Goal: Task Accomplishment & Management: Manage account settings

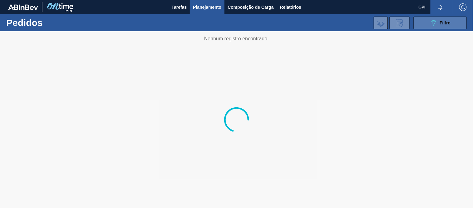
click at [434, 27] on button "089F7B8B-B2A5-4AFE-B5C0-19BA573D28AC Filtro" at bounding box center [440, 23] width 53 height 12
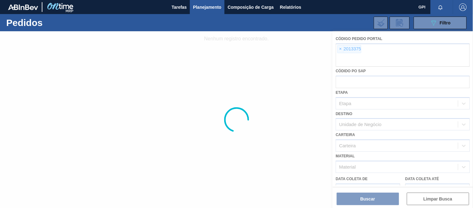
click at [342, 49] on div at bounding box center [236, 119] width 473 height 176
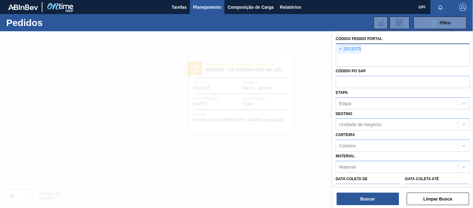
click at [338, 48] on div "× 2013375" at bounding box center [350, 49] width 24 height 8
click at [340, 47] on span "×" at bounding box center [341, 48] width 6 height 7
paste input "2005470"
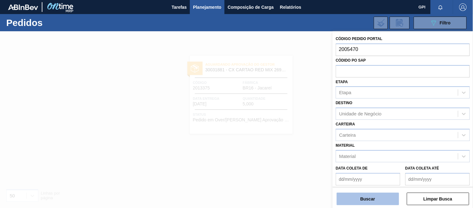
type input "2005470"
click at [354, 194] on button "Buscar" at bounding box center [368, 198] width 62 height 12
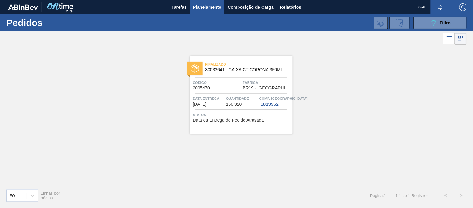
click at [235, 84] on span "Código" at bounding box center [217, 82] width 48 height 6
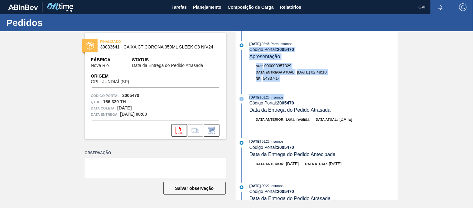
drag, startPoint x: 398, startPoint y: 44, endPoint x: 397, endPoint y: 104, distance: 59.9
click at [397, 104] on div "15/08/2025 - 02:48 : PortalInsumos Código Portal: 2005470 Apresentação Nri: 000…" at bounding box center [317, 115] width 161 height 169
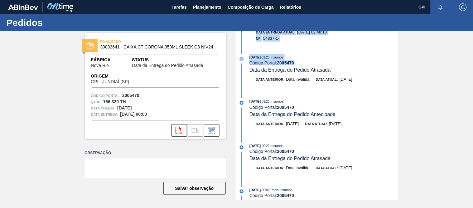
scroll to position [47, 0]
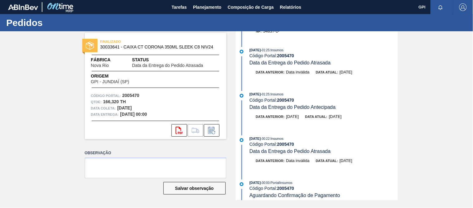
click at [383, 97] on div "15/08/2025 - 01:25 : Insumos" at bounding box center [324, 94] width 148 height 6
drag, startPoint x: 397, startPoint y: 53, endPoint x: 398, endPoint y: 66, distance: 12.9
click at [398, 66] on div "15/08/2025 - 02:48 : PortalInsumos Código Portal: 2005470 Apresentação Nri: 000…" at bounding box center [317, 115] width 161 height 169
click at [400, 75] on div "FINALIZADO 30033641 - CAIXA CT CORONA 350ML SLEEK C8 NIV24 Fábrica Nova Rio Sta…" at bounding box center [236, 115] width 473 height 169
click at [398, 89] on div "15/08/2025 - 02:48 : PortalInsumos Código Portal: 2005470 Apresentação Nri: 000…" at bounding box center [317, 115] width 161 height 169
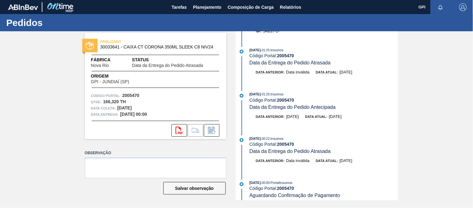
click at [398, 89] on div "15/08/2025 - 02:48 : PortalInsumos Código Portal: 2005470 Apresentação Nri: 000…" at bounding box center [317, 115] width 161 height 169
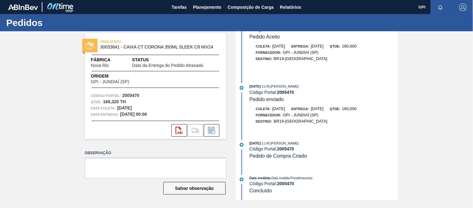
scroll to position [903, 0]
click at [219, 7] on span "Planejamento" at bounding box center [207, 6] width 28 height 7
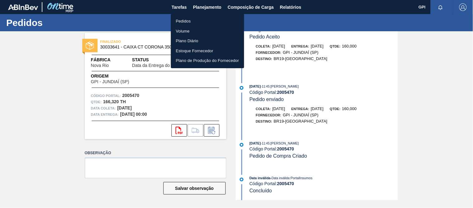
click at [202, 21] on li "Pedidos" at bounding box center [207, 21] width 73 height 10
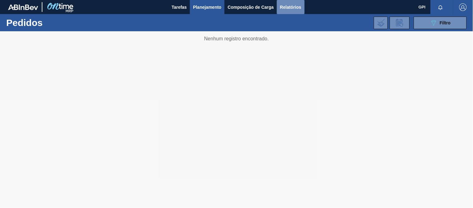
click at [298, 5] on span "Relatórios" at bounding box center [290, 6] width 21 height 7
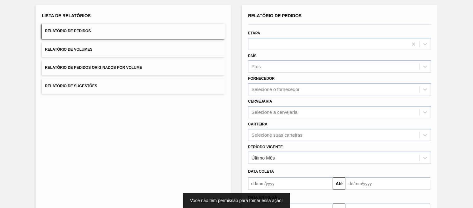
scroll to position [36, 0]
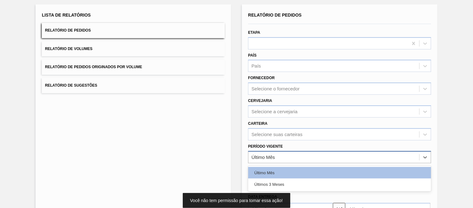
click at [266, 156] on div "Último Mês" at bounding box center [263, 156] width 23 height 5
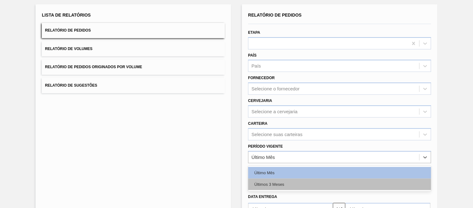
click at [265, 179] on div "Últimos 3 Meses" at bounding box center [339, 184] width 183 height 12
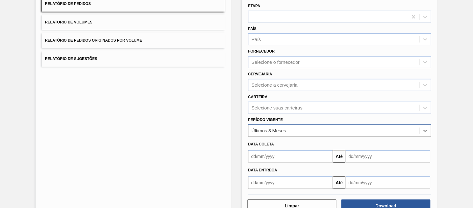
scroll to position [77, 0]
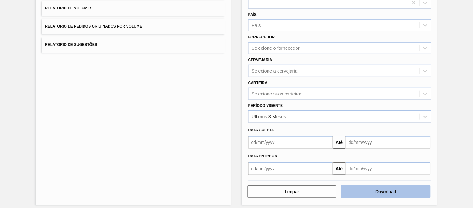
click at [371, 186] on button "Download" at bounding box center [386, 191] width 89 height 12
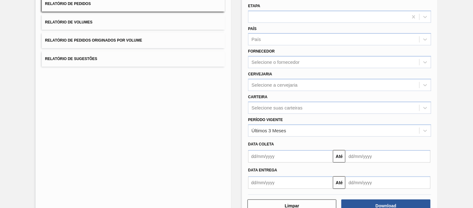
scroll to position [61, 0]
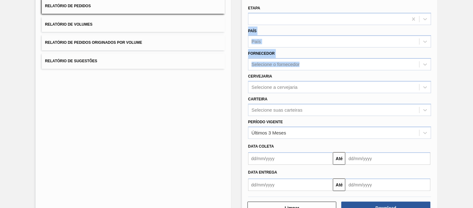
drag, startPoint x: 472, startPoint y: 63, endPoint x: 465, endPoint y: 18, distance: 45.9
click at [469, 19] on div "Lista de Relatórios Relatório de Pedidos Relatório de Volumes Relatório de Pedi…" at bounding box center [236, 100] width 473 height 258
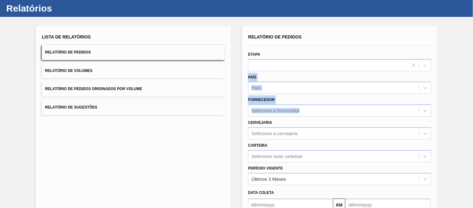
scroll to position [14, 0]
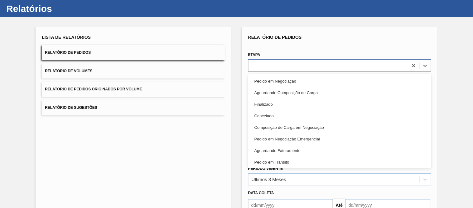
click at [368, 67] on div at bounding box center [329, 65] width 160 height 9
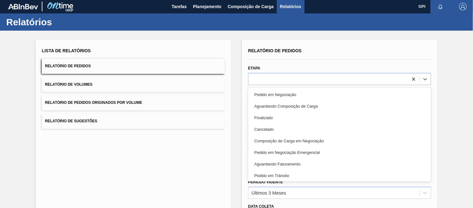
scroll to position [0, 0]
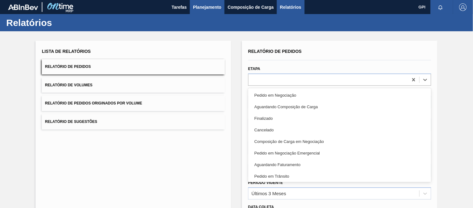
click at [202, 2] on button "Planejamento" at bounding box center [207, 7] width 35 height 14
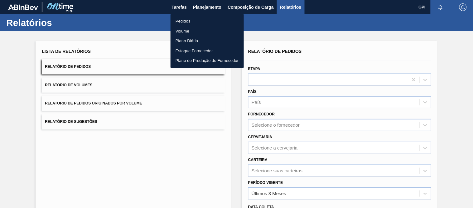
click at [189, 16] on li "Pedidos" at bounding box center [207, 21] width 73 height 10
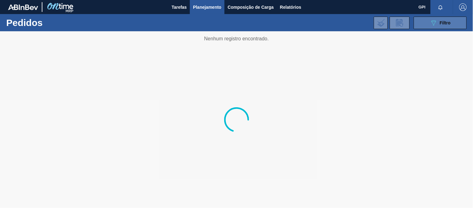
click at [444, 21] on span "Filtro" at bounding box center [445, 22] width 11 height 5
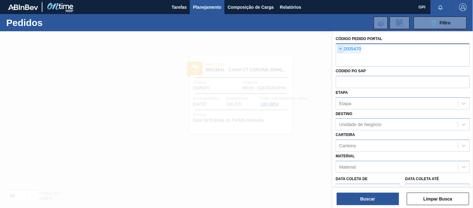
click at [341, 48] on span "×" at bounding box center [341, 48] width 6 height 7
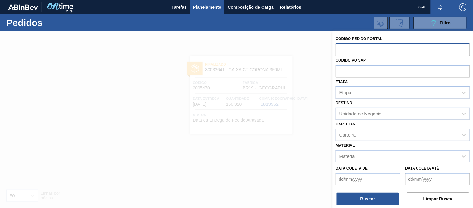
paste input "text"
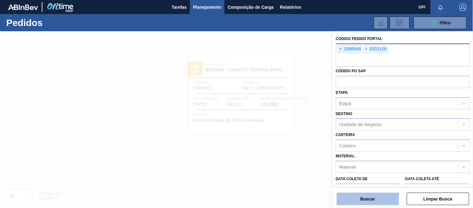
click at [359, 196] on button "Buscar" at bounding box center [368, 198] width 62 height 12
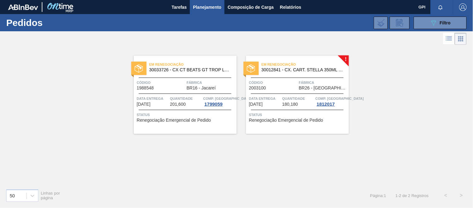
click at [278, 101] on div "Data entrega 27/08/2025" at bounding box center [265, 100] width 32 height 11
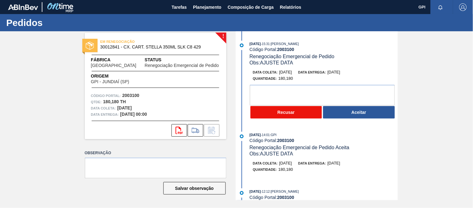
click at [277, 115] on button "Recusar" at bounding box center [287, 112] width 72 height 12
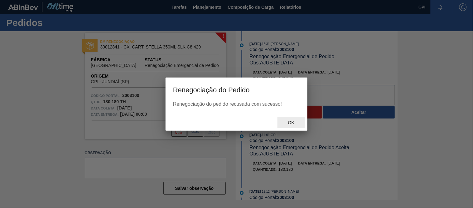
click at [289, 123] on span "Ok" at bounding box center [291, 122] width 16 height 5
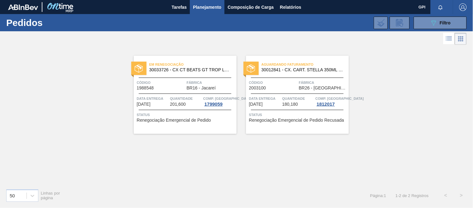
click at [186, 98] on span "Quantidade" at bounding box center [186, 98] width 32 height 6
click at [433, 19] on icon "089F7B8B-B2A5-4AFE-B5C0-19BA573D28AC" at bounding box center [433, 22] width 7 height 7
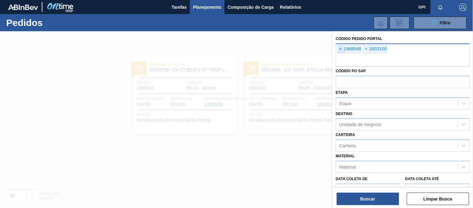
click at [341, 48] on span "×" at bounding box center [341, 48] width 6 height 7
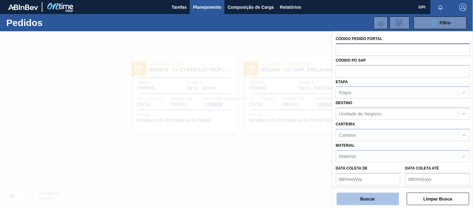
paste input "text"
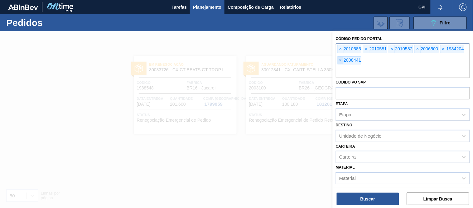
click at [342, 61] on span "×" at bounding box center [341, 59] width 6 height 7
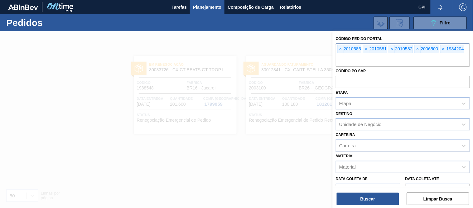
click at [342, 61] on input "text" at bounding box center [403, 61] width 134 height 12
click at [339, 52] on span "×" at bounding box center [341, 48] width 6 height 7
click at [339, 49] on span "×" at bounding box center [341, 48] width 6 height 7
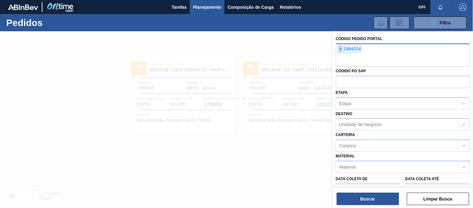
click at [339, 49] on span "×" at bounding box center [341, 48] width 6 height 7
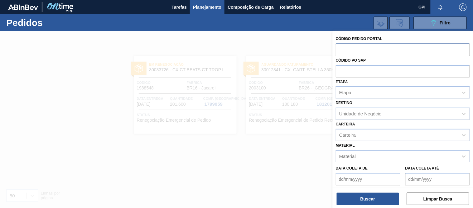
paste input "2010585"
type input "2010585"
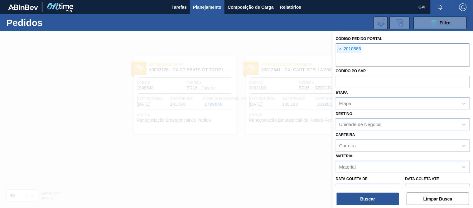
paste input "2008441"
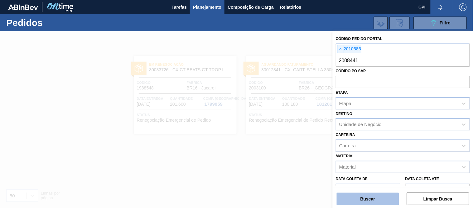
type input "2008441"
click at [365, 196] on button "Buscar" at bounding box center [368, 198] width 62 height 12
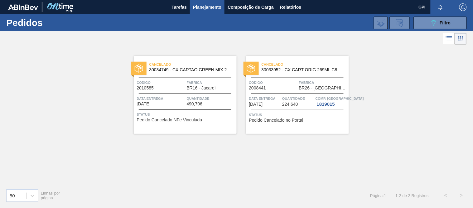
click at [188, 83] on span "Fábrica" at bounding box center [211, 82] width 48 height 6
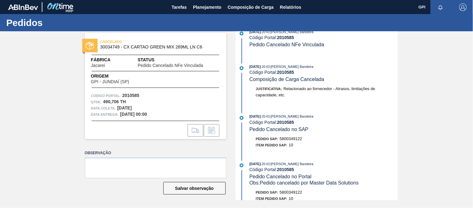
scroll to position [14, 0]
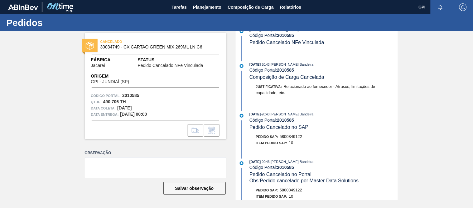
drag, startPoint x: 397, startPoint y: 41, endPoint x: 398, endPoint y: 52, distance: 11.6
click at [398, 52] on div "CANCELADO 30034749 - CX CARTAO GREEN MIX 269ML LN C6 Fábrica Jacareí Status Ped…" at bounding box center [236, 115] width 473 height 169
click at [355, 145] on div "Item pedido SAP: 10" at bounding box center [324, 143] width 148 height 6
click at [135, 94] on strong "2010585" at bounding box center [130, 95] width 17 height 5
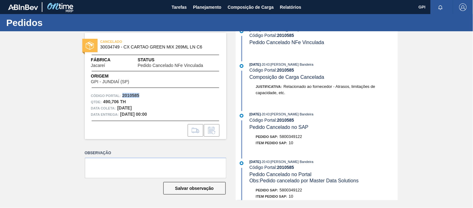
copy strong "2010585"
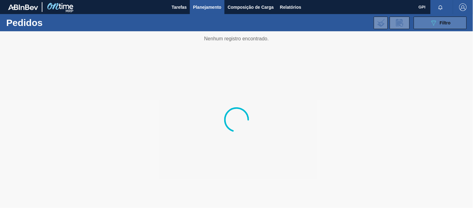
click at [439, 21] on div "089F7B8B-B2A5-4AFE-B5C0-19BA573D28AC Filtro" at bounding box center [440, 22] width 21 height 7
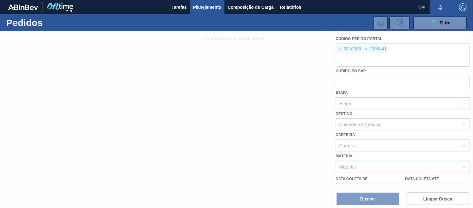
click at [341, 47] on div at bounding box center [236, 119] width 473 height 176
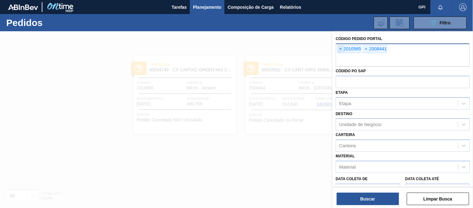
click at [342, 50] on span "×" at bounding box center [341, 48] width 6 height 7
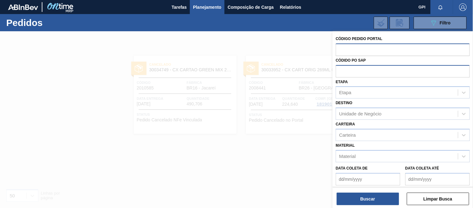
paste input "2008441"
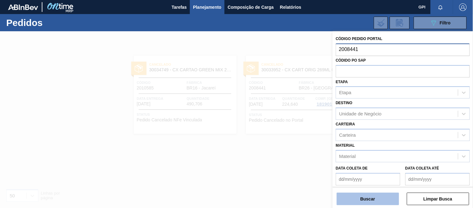
type input "2008441"
click at [367, 201] on button "Buscar" at bounding box center [368, 198] width 62 height 12
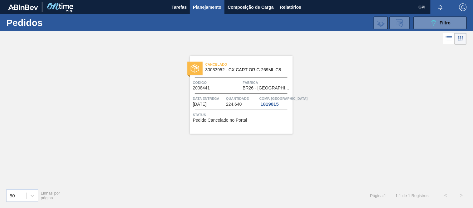
click at [229, 78] on div "Cancelado 30033952 - CX CART ORIG 269ML C8 GPI NIV24 Código 2008441 Fábrica BR2…" at bounding box center [241, 95] width 103 height 78
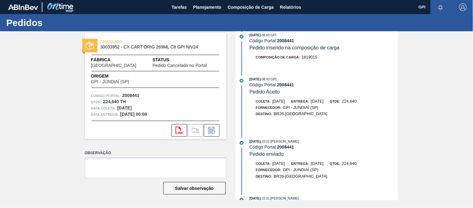
scroll to position [226, 0]
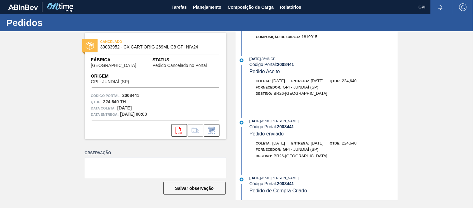
click at [383, 78] on div "Coleta: 15/09/2025 Entrega: 17/09/2025 Qtde: 224,640" at bounding box center [324, 81] width 148 height 6
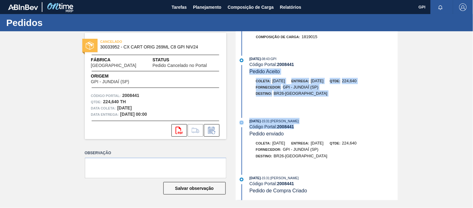
drag, startPoint x: 396, startPoint y: 135, endPoint x: 400, endPoint y: 74, distance: 61.9
click at [400, 73] on div "CANCELADO 30033952 - CX CART ORIG 269ML C8 GPI NIV24 Fábrica Uberlândia Status …" at bounding box center [236, 115] width 473 height 169
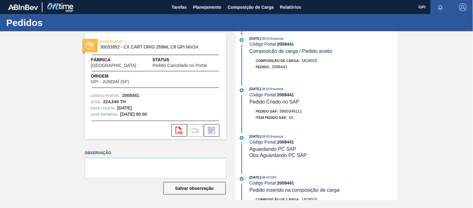
scroll to position [58, 0]
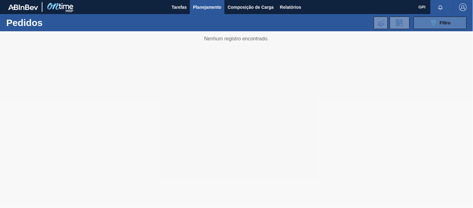
click at [443, 21] on span "Filtro" at bounding box center [445, 22] width 11 height 5
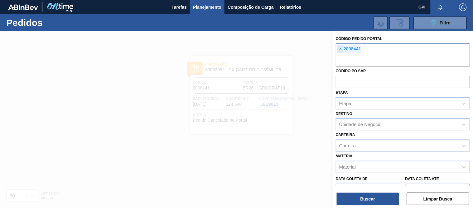
click at [341, 48] on span "×" at bounding box center [341, 48] width 6 height 7
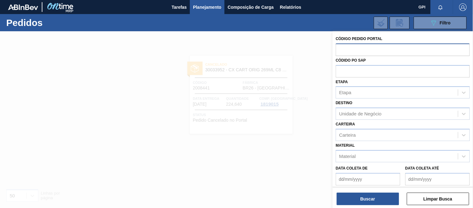
paste input "text"
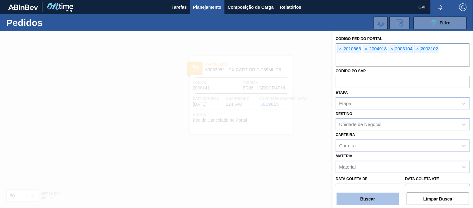
click at [365, 200] on button "Buscar" at bounding box center [368, 198] width 62 height 12
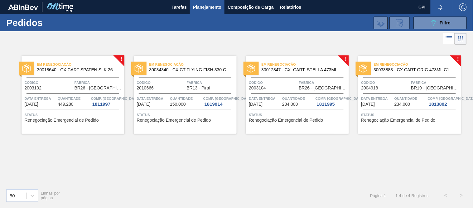
click at [65, 89] on div "Código 2003102" at bounding box center [49, 84] width 48 height 11
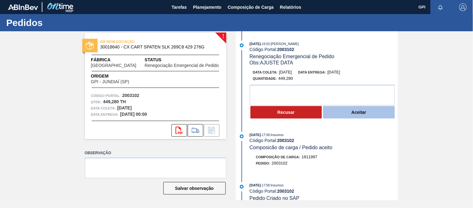
click at [343, 112] on button "Aceitar" at bounding box center [359, 112] width 72 height 12
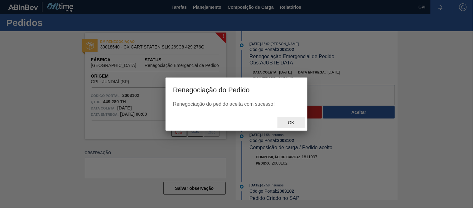
click at [289, 123] on span "Ok" at bounding box center [291, 122] width 16 height 5
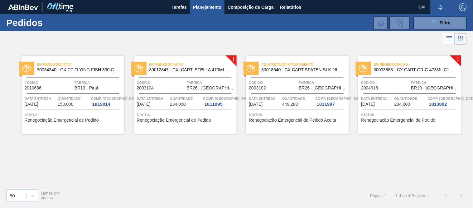
click at [159, 85] on span "Código" at bounding box center [161, 82] width 48 height 6
click at [77, 94] on div "Em renegociação 30034340 - CX CT FLYING FISH 330 C6 VERDE Código 2010666 Fábric…" at bounding box center [73, 95] width 103 height 78
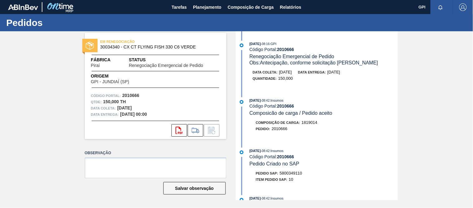
click at [137, 93] on strong "2010666" at bounding box center [130, 95] width 17 height 5
copy strong "2010666"
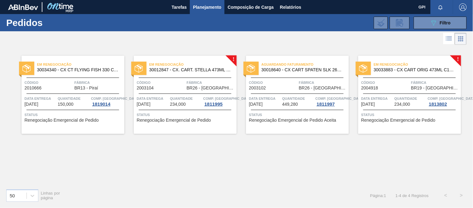
click at [169, 74] on div "Em renegociação 30012847 - CX. CART. STELLA 473ML C12 GPI 429" at bounding box center [185, 67] width 103 height 14
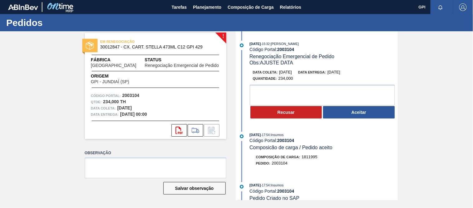
drag, startPoint x: 177, startPoint y: 95, endPoint x: 189, endPoint y: 96, distance: 11.6
click at [177, 95] on div "Código Portal: 2003104" at bounding box center [155, 95] width 129 height 6
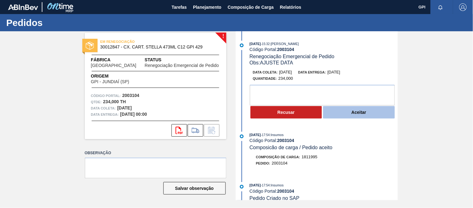
click at [347, 112] on button "Aceitar" at bounding box center [359, 112] width 72 height 12
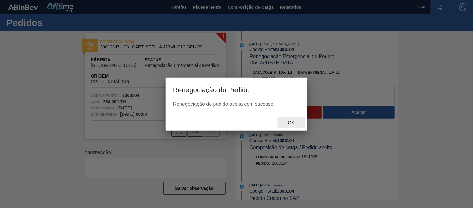
click at [284, 122] on span "Ok" at bounding box center [291, 122] width 16 height 5
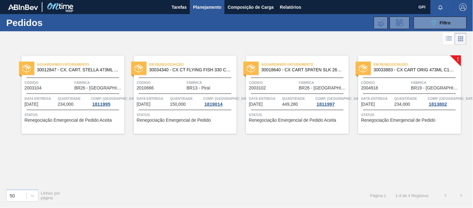
click at [292, 88] on div "Código 2003102" at bounding box center [273, 84] width 48 height 11
click at [383, 79] on span "Código" at bounding box center [386, 82] width 48 height 6
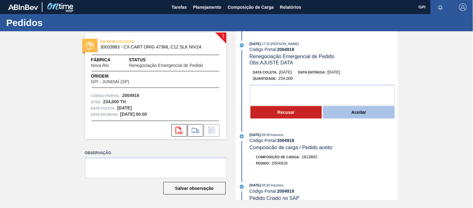
click at [337, 110] on button "Aceitar" at bounding box center [359, 112] width 72 height 12
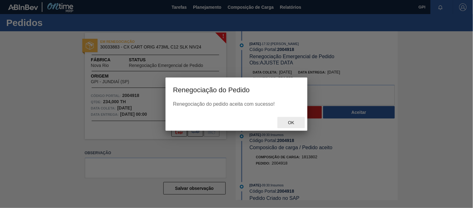
click at [284, 124] on span "Ok" at bounding box center [291, 122] width 16 height 5
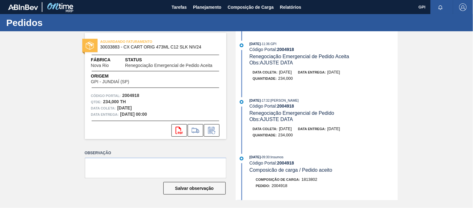
drag, startPoint x: 137, startPoint y: 107, endPoint x: 119, endPoint y: 108, distance: 18.4
click at [119, 108] on strong "[DATE]" at bounding box center [124, 107] width 14 height 5
drag, startPoint x: 141, startPoint y: 106, endPoint x: 118, endPoint y: 106, distance: 23.4
click at [118, 106] on div "Data coleta: [DATE]" at bounding box center [155, 108] width 129 height 6
click at [198, 102] on div "Qtde : 234,000 TH" at bounding box center [155, 102] width 129 height 6
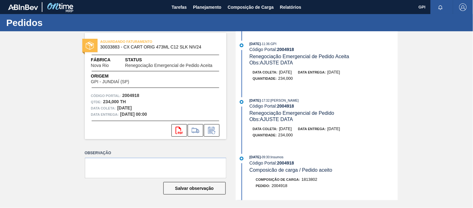
drag, startPoint x: 144, startPoint y: 106, endPoint x: 118, endPoint y: 107, distance: 26.2
click at [118, 107] on div "Data coleta: [DATE]" at bounding box center [155, 108] width 129 height 6
copy strong "[DATE]"
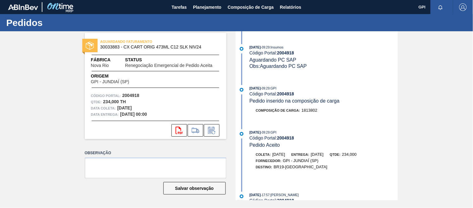
scroll to position [213, 0]
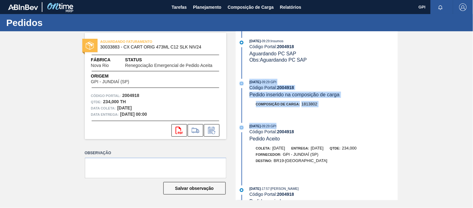
drag, startPoint x: 397, startPoint y: 119, endPoint x: 397, endPoint y: 68, distance: 50.9
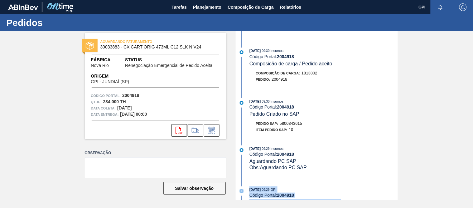
scroll to position [104, 0]
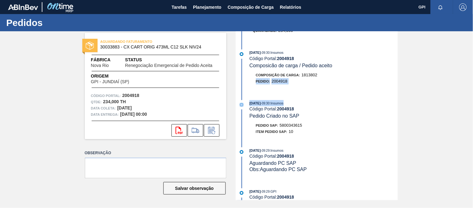
drag, startPoint x: 398, startPoint y: 76, endPoint x: 397, endPoint y: 100, distance: 23.7
click at [397, 100] on div "[DATE] 11:36 : GPI Código Portal: 2004918 Renegociação Emergencial de Pedido Ac…" at bounding box center [317, 115] width 161 height 169
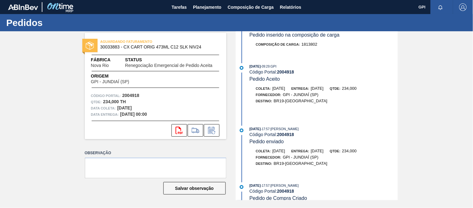
scroll to position [286, 0]
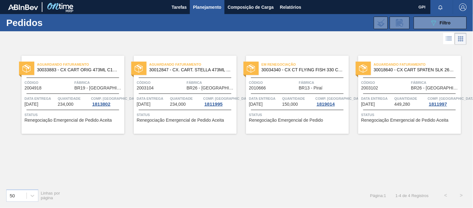
click at [178, 86] on div "Código 2003104" at bounding box center [161, 84] width 48 height 11
click at [294, 154] on div "Aguardando Faturamento 30033883 - CX CART ORIG 473ML C12 SLK NIV24 Código 20049…" at bounding box center [236, 114] width 473 height 137
click at [52, 85] on span "Código" at bounding box center [49, 82] width 48 height 6
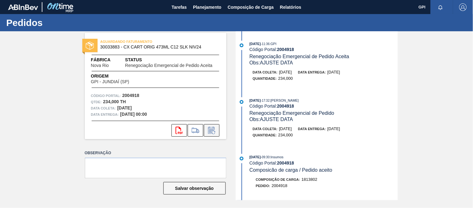
click at [210, 124] on button at bounding box center [212, 130] width 16 height 12
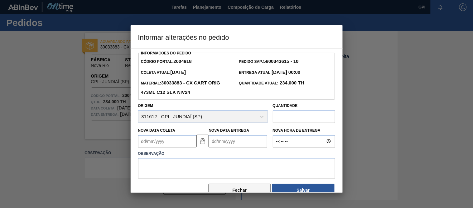
click at [250, 189] on button "Fechar" at bounding box center [240, 190] width 62 height 12
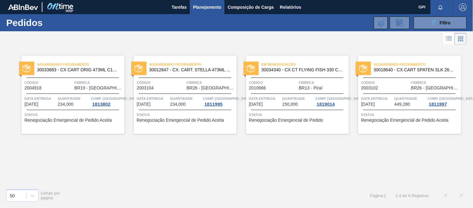
click at [383, 87] on div "Código 2003102" at bounding box center [386, 84] width 48 height 11
